Goal: Task Accomplishment & Management: Manage account settings

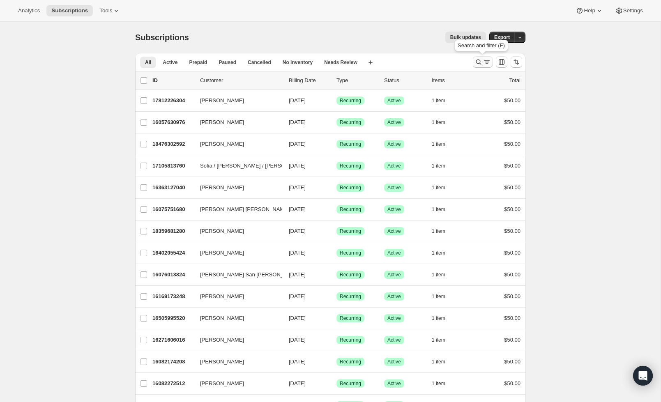
click at [474, 64] on icon "Search and filter results" at bounding box center [478, 62] width 8 height 8
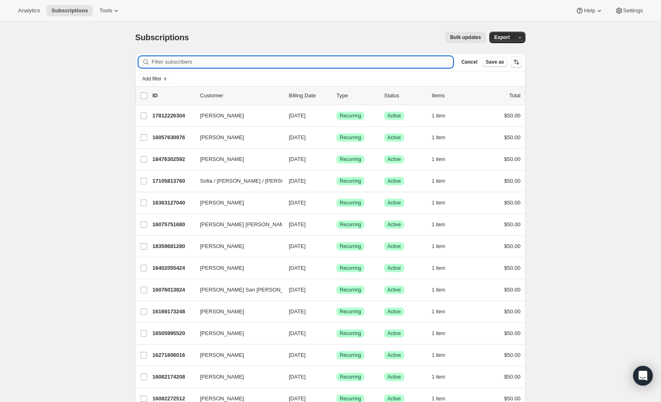
scroll to position [0, 0]
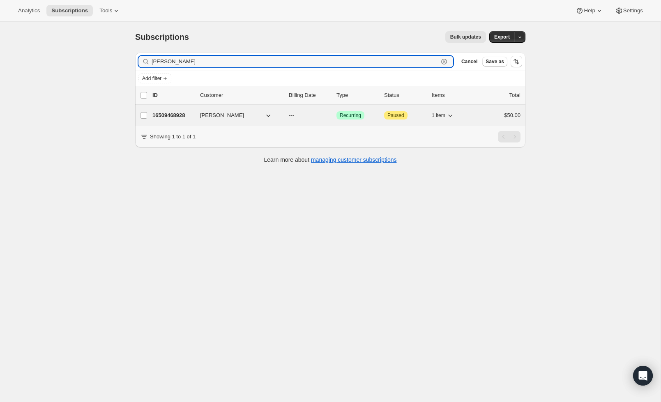
type input "[PERSON_NAME]"
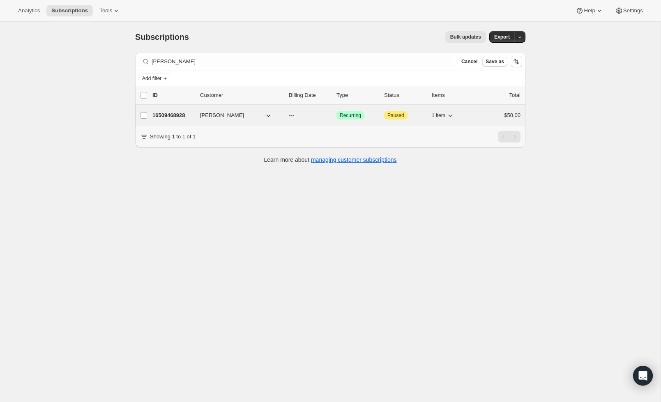
click at [488, 117] on div "$50.00" at bounding box center [499, 115] width 41 height 8
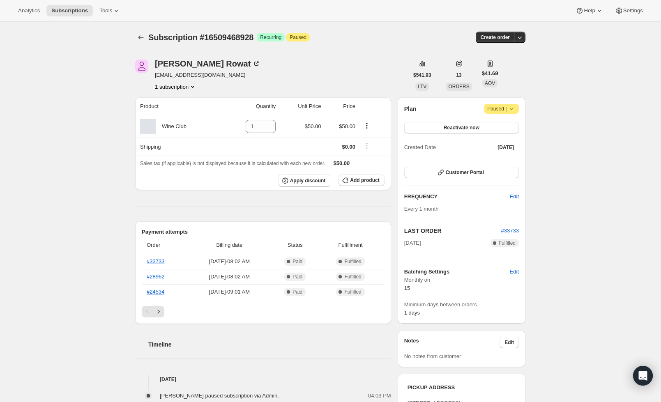
click at [502, 107] on span "Paused |" at bounding box center [501, 109] width 28 height 8
click at [571, 104] on div "Subscription #16509468928. This page is ready Subscription #16509468928 Success…" at bounding box center [330, 338] width 660 height 632
click at [448, 131] on button "Reactivate now" at bounding box center [461, 127] width 115 height 11
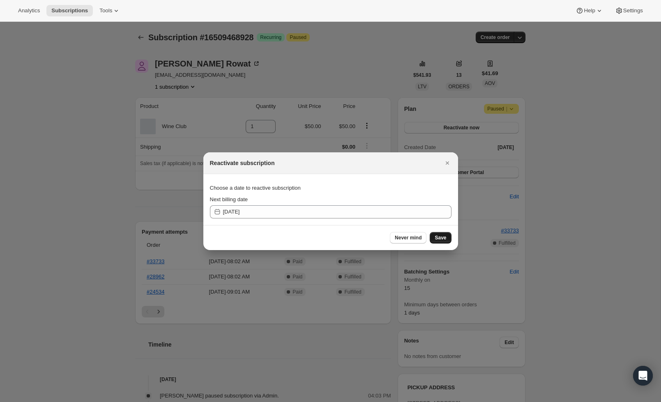
click at [443, 234] on button "Save" at bounding box center [440, 237] width 21 height 11
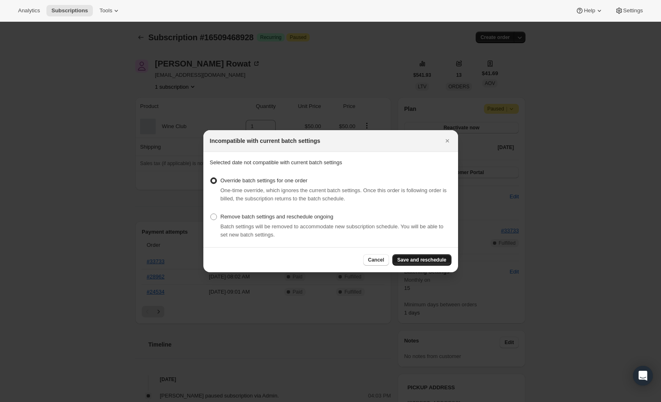
click at [431, 258] on span "Save and reschedule" at bounding box center [421, 260] width 49 height 7
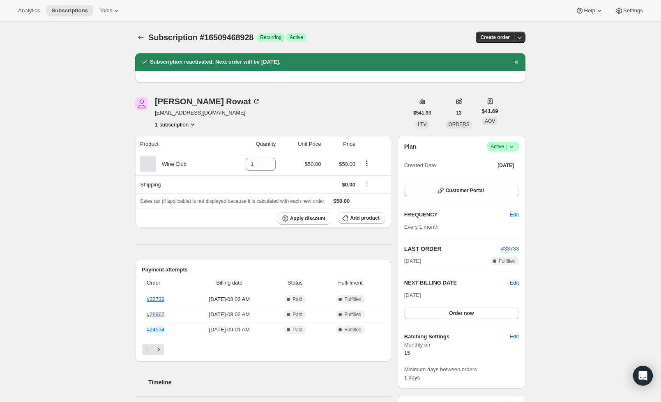
click at [509, 285] on div "NEXT BILLING DATE Edit" at bounding box center [461, 283] width 115 height 8
click at [513, 283] on span "Edit" at bounding box center [514, 283] width 9 height 8
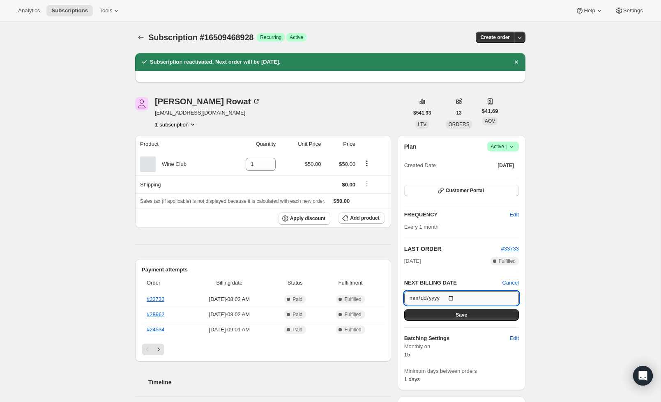
click at [445, 298] on input "[DATE]" at bounding box center [461, 298] width 115 height 14
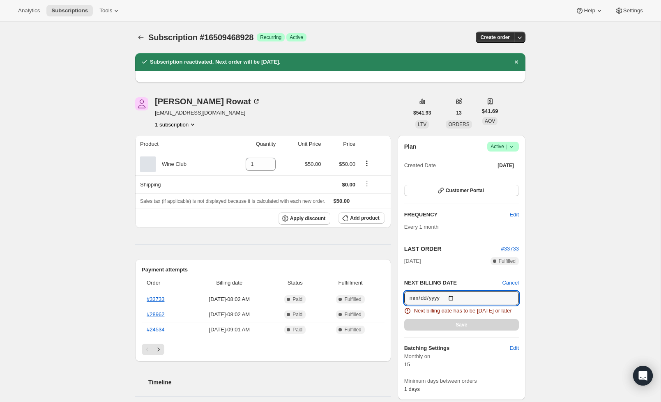
type input "[DATE]"
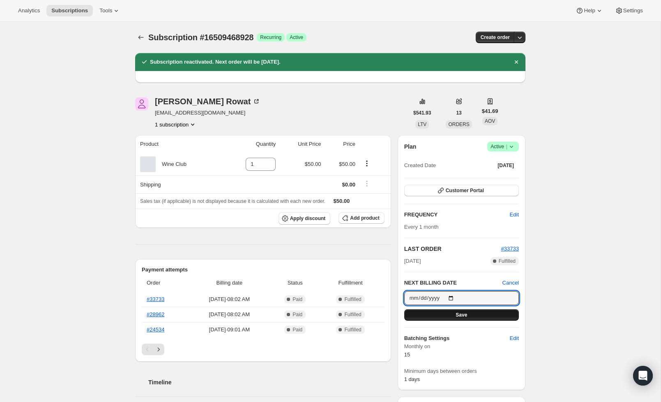
click at [510, 314] on button "Save" at bounding box center [461, 314] width 115 height 11
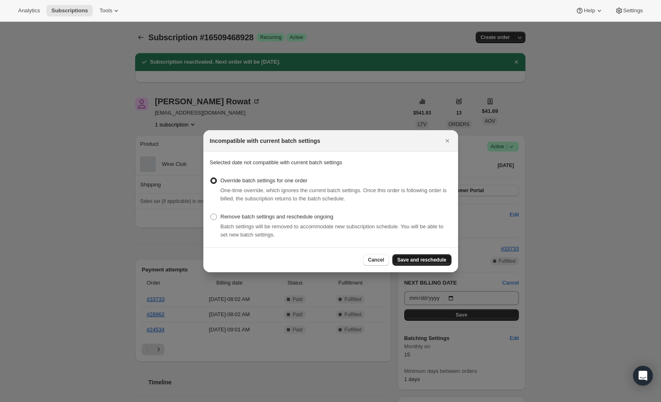
click at [436, 262] on span "Save and reschedule" at bounding box center [421, 260] width 49 height 7
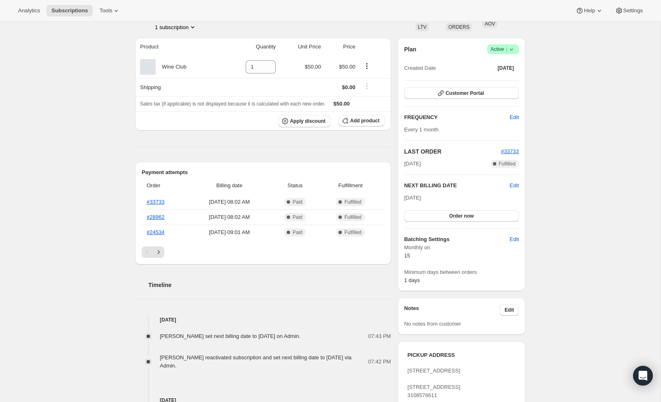
scroll to position [137, 0]
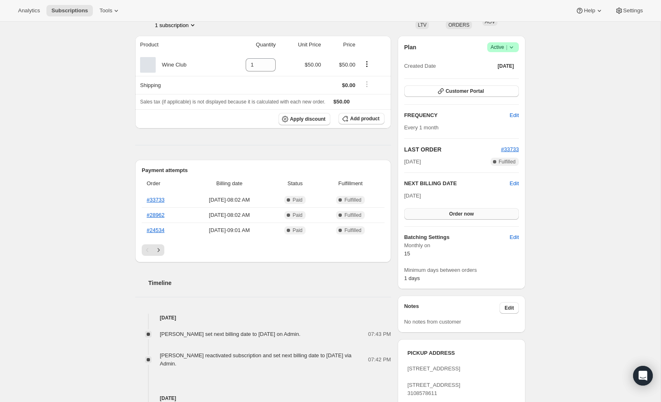
click at [452, 216] on span "Order now" at bounding box center [461, 214] width 25 height 7
click at [490, 215] on button "Click to confirm" at bounding box center [461, 213] width 115 height 11
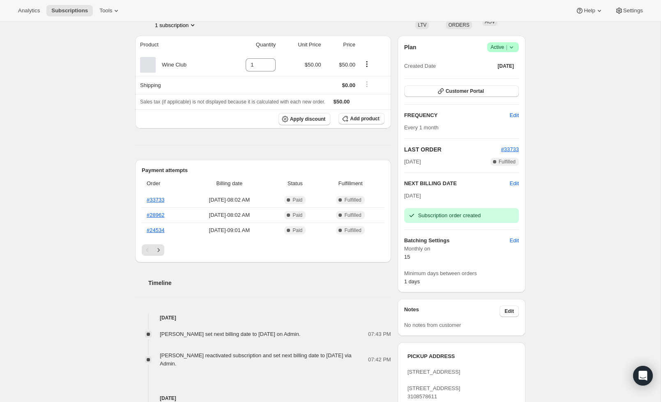
scroll to position [139, 0]
